Goal: Information Seeking & Learning: Learn about a topic

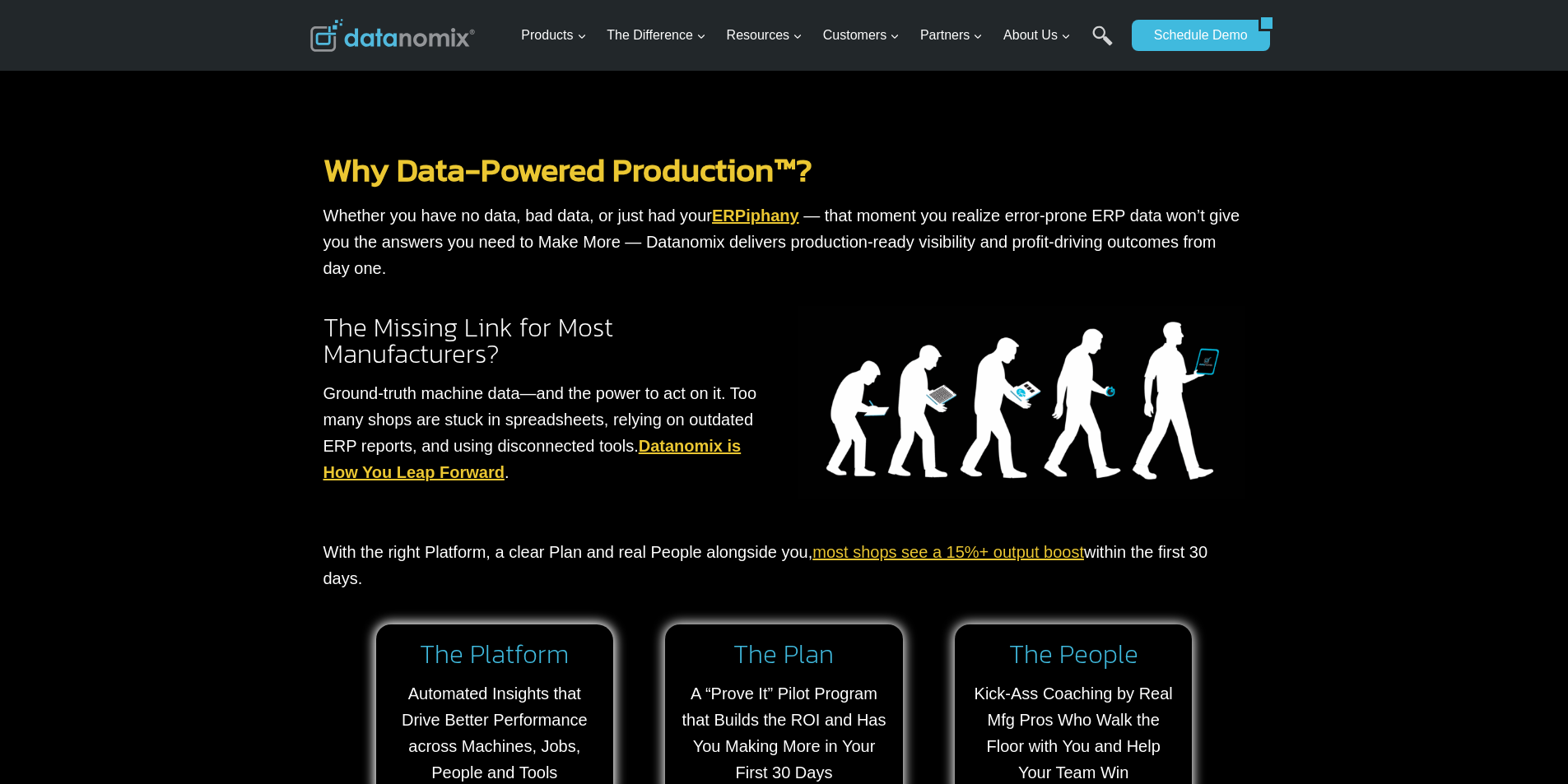
click at [888, 325] on img at bounding box center [1022, 403] width 448 height 194
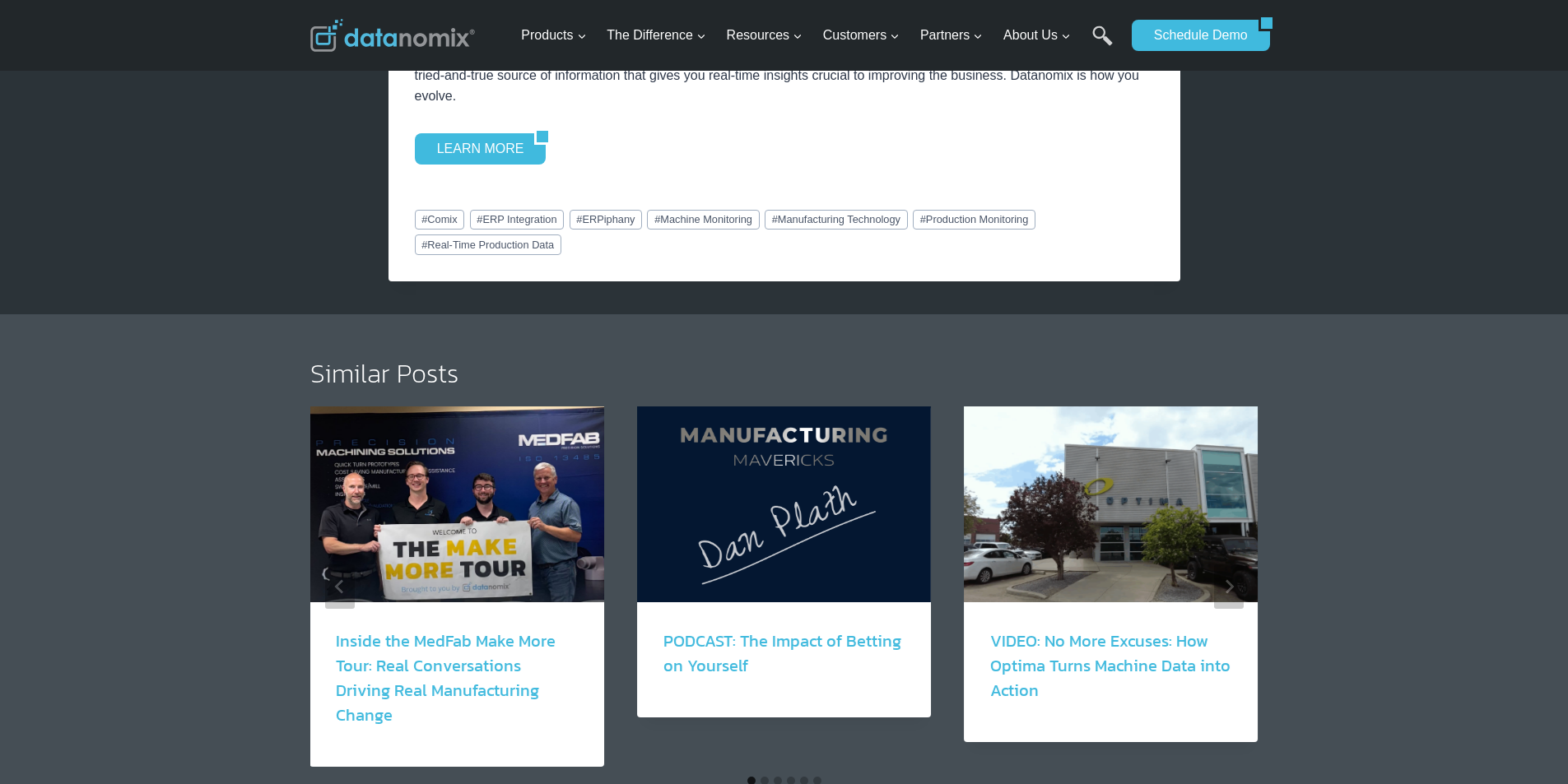
scroll to position [2468, 0]
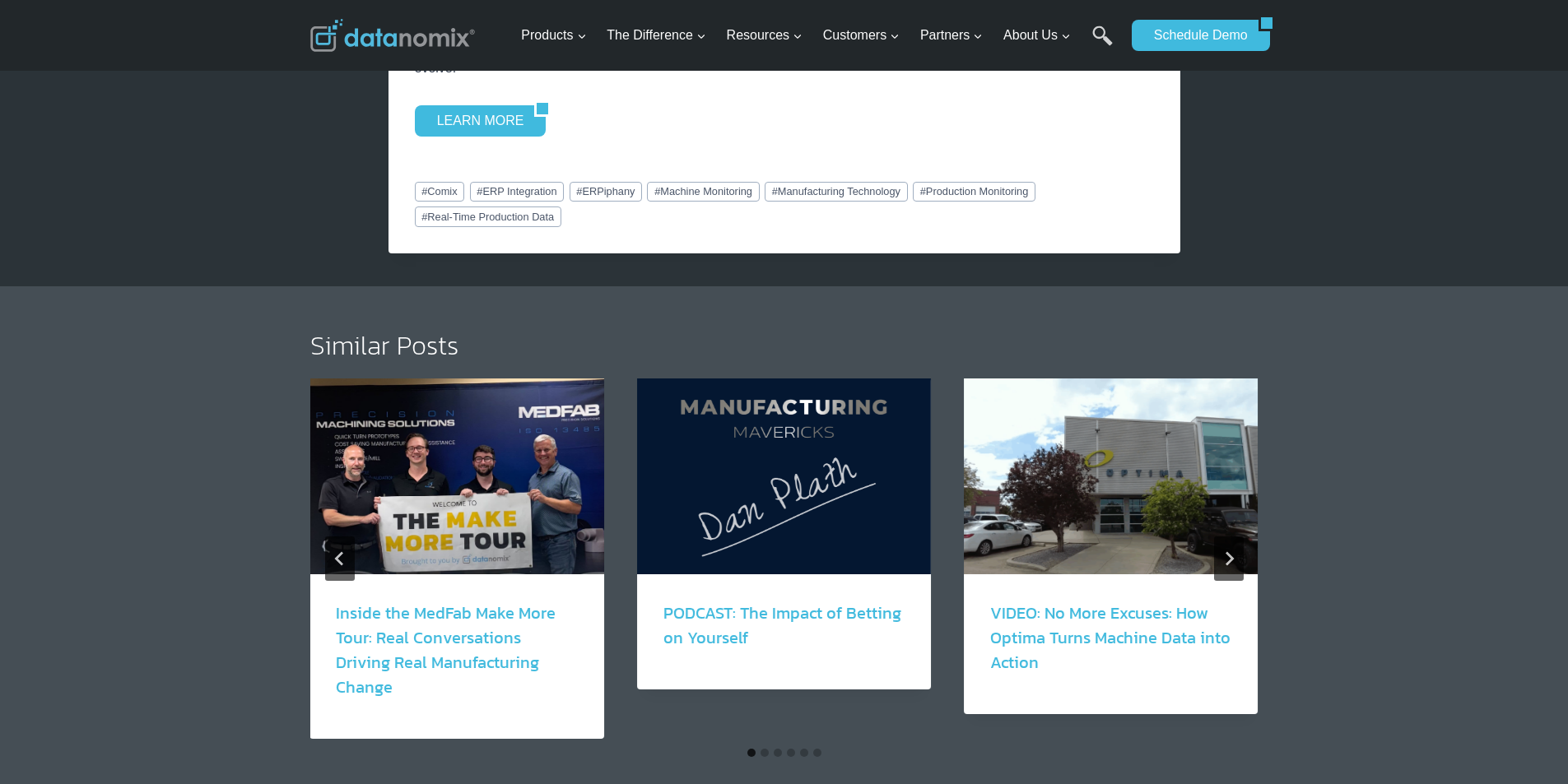
click at [384, 630] on link "Inside the MedFab Make More Tour: Real Conversations Driving Real Manufacturing…" at bounding box center [446, 650] width 220 height 99
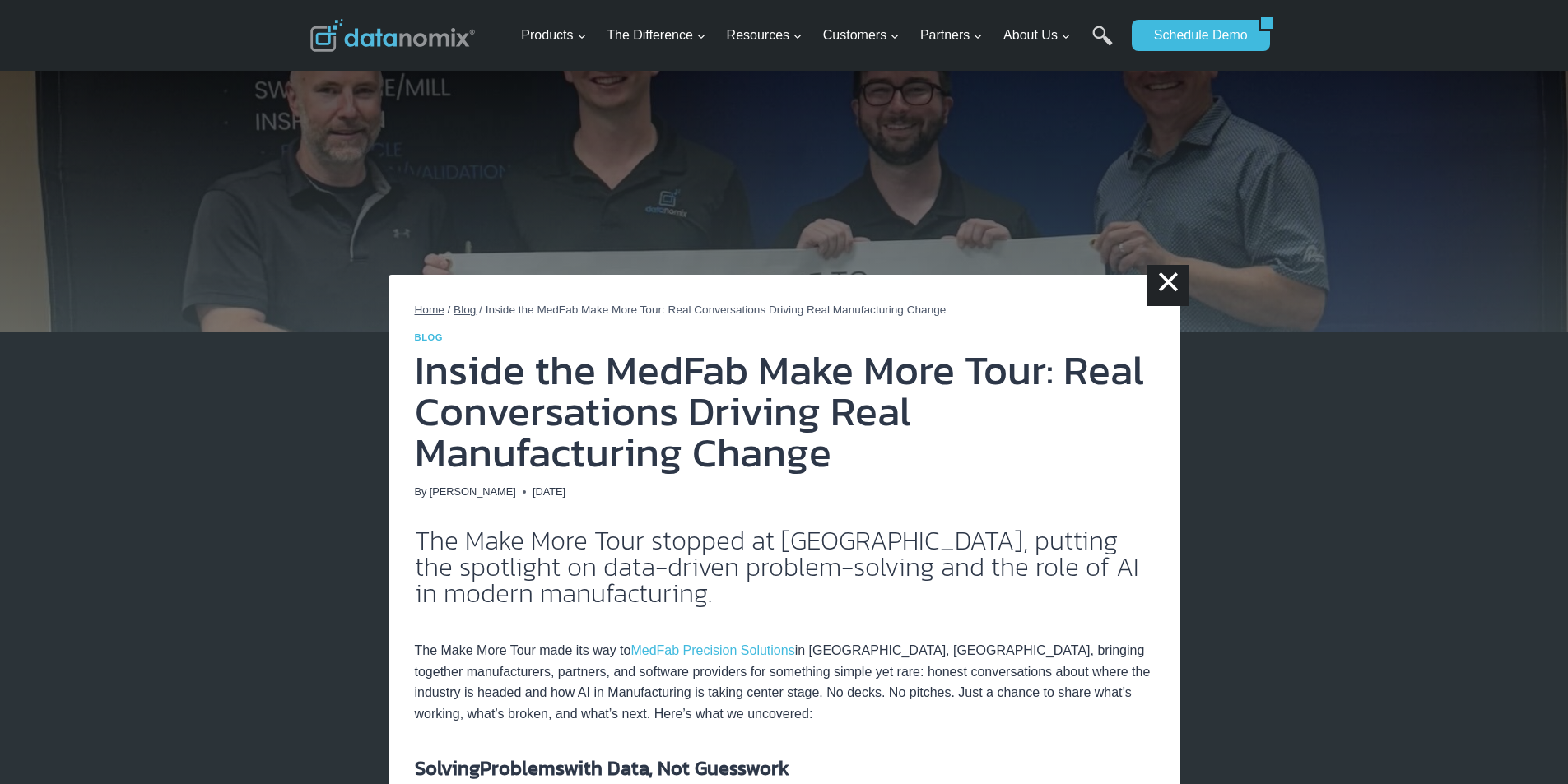
click at [582, 550] on h2 "The Make More Tour stopped at [GEOGRAPHIC_DATA], putting the spotlight on data-…" at bounding box center [784, 567] width 739 height 79
